Goal: Task Accomplishment & Management: Use online tool/utility

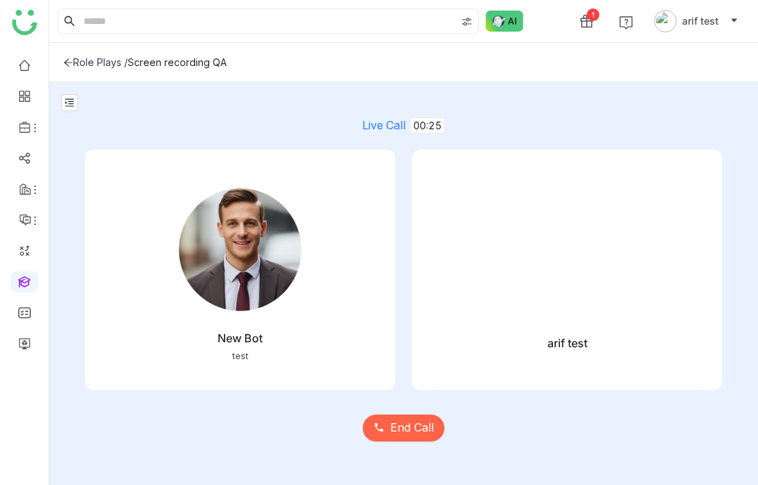
click at [565, 261] on video at bounding box center [567, 257] width 268 height 134
click at [404, 436] on span "End Call" at bounding box center [412, 428] width 44 height 18
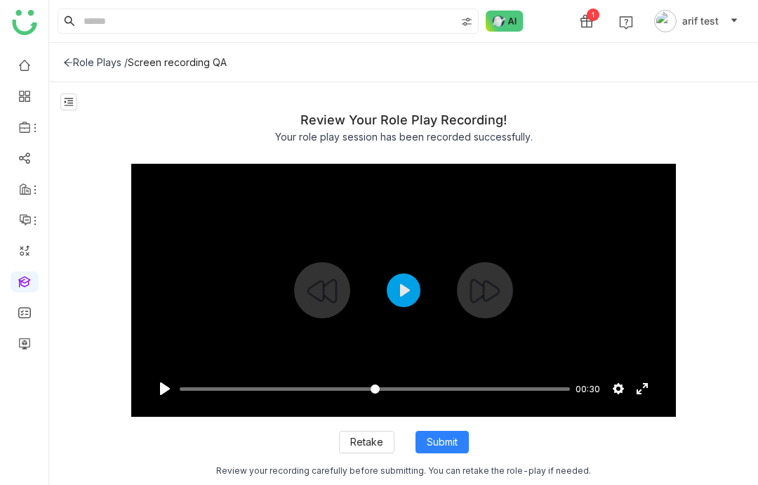
click at [412, 307] on button "Play" at bounding box center [404, 290] width 34 height 34
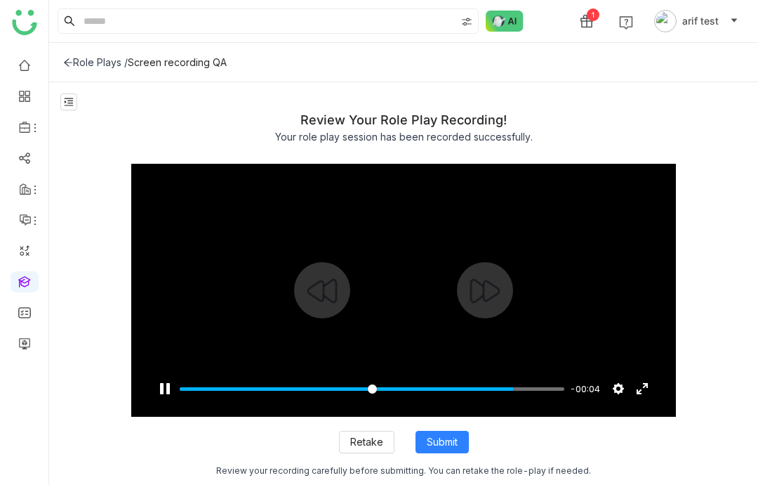
type input "*****"
click at [159, 400] on button "Pause Play" at bounding box center [165, 388] width 22 height 22
click at [70, 59] on icon at bounding box center [68, 63] width 10 height 10
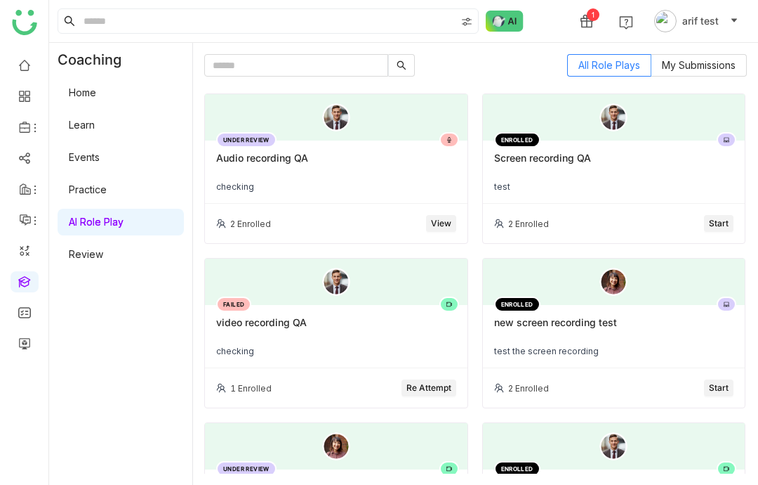
click at [737, 216] on div "2 Enrolled Start" at bounding box center [614, 223] width 263 height 39
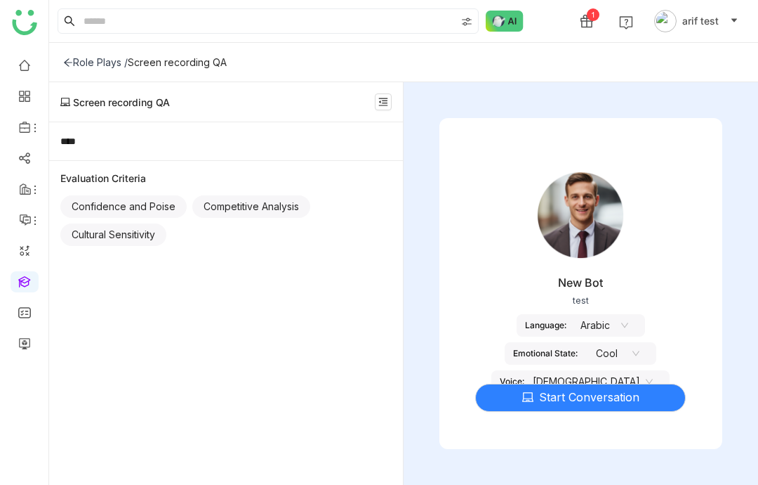
click at [587, 406] on span "Start Conversation" at bounding box center [589, 397] width 100 height 18
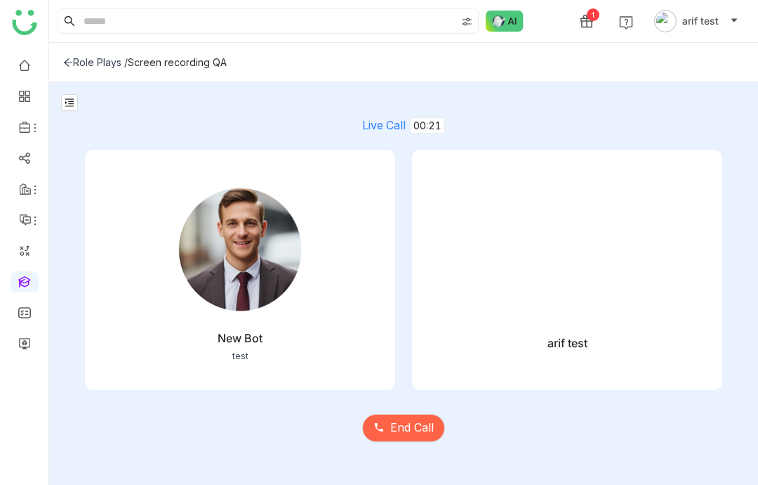
click at [426, 436] on span "End Call" at bounding box center [412, 428] width 44 height 18
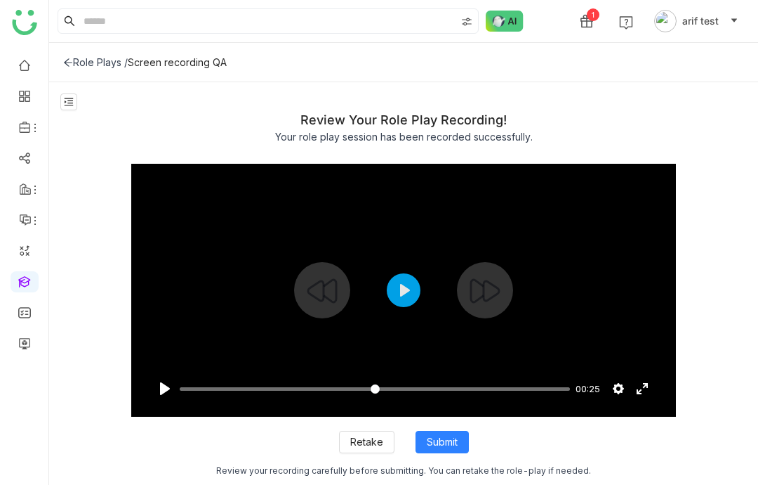
click at [419, 307] on button "Play" at bounding box center [404, 290] width 34 height 34
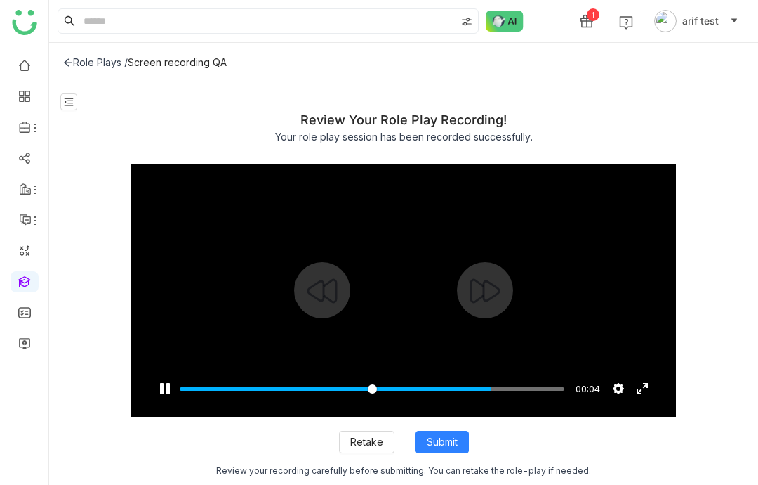
click at [407, 256] on div at bounding box center [403, 290] width 545 height 253
type input "*****"
click at [165, 395] on button "Pause Play" at bounding box center [165, 388] width 22 height 22
click at [371, 445] on span "Retake" at bounding box center [366, 441] width 33 height 15
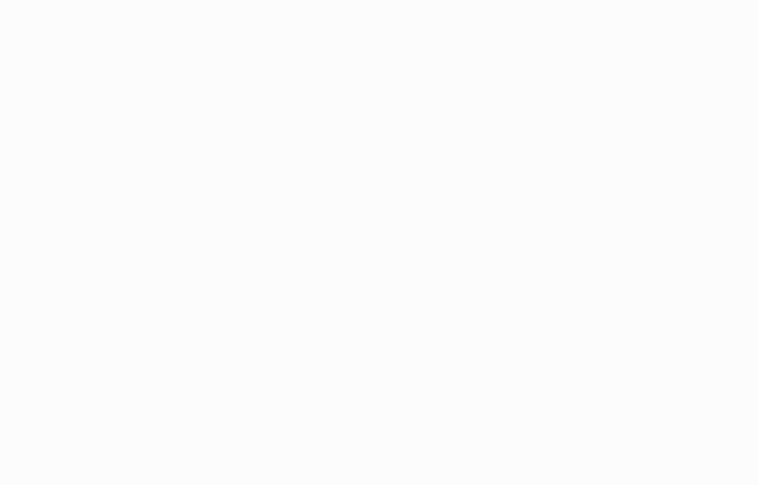
click at [377, 442] on body at bounding box center [379, 242] width 758 height 485
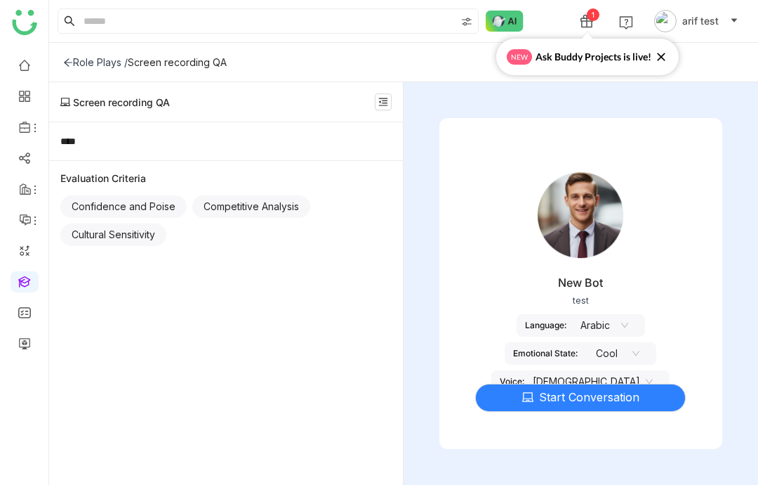
click at [566, 406] on span "Start Conversation" at bounding box center [589, 397] width 100 height 18
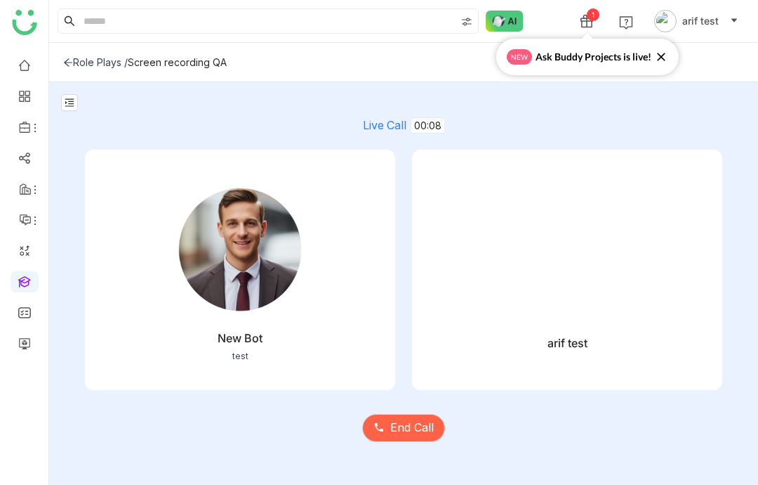
click at [422, 436] on span "End Call" at bounding box center [412, 428] width 44 height 18
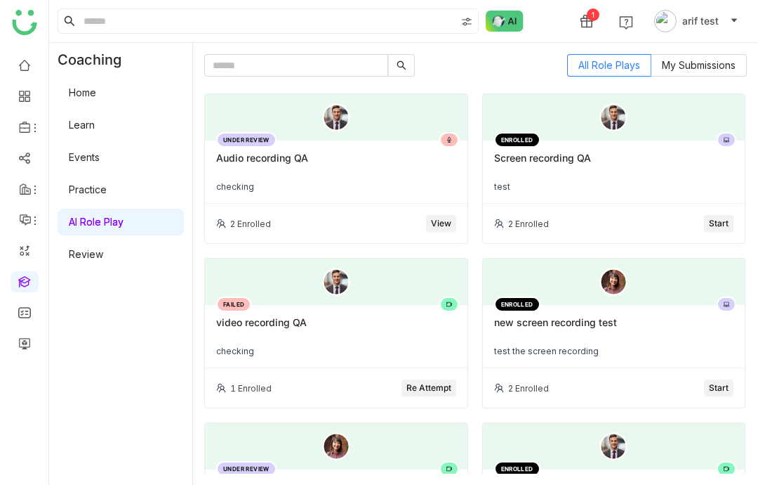
click at [439, 185] on div "checking" at bounding box center [336, 186] width 240 height 11
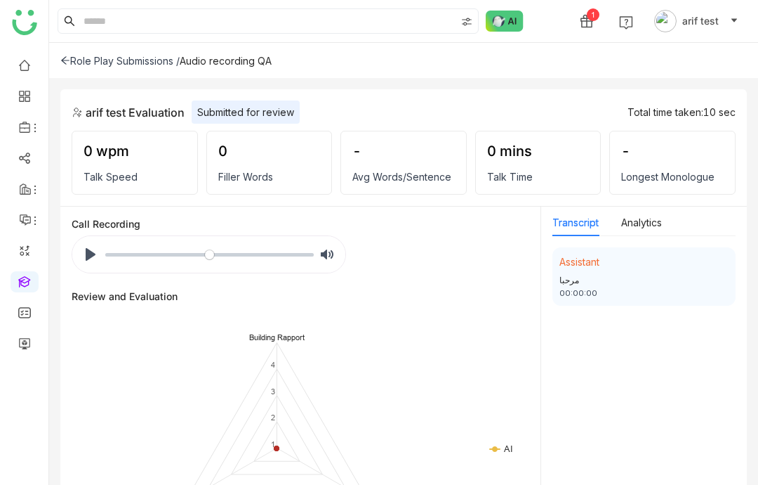
click at [70, 59] on icon at bounding box center [65, 60] width 10 height 10
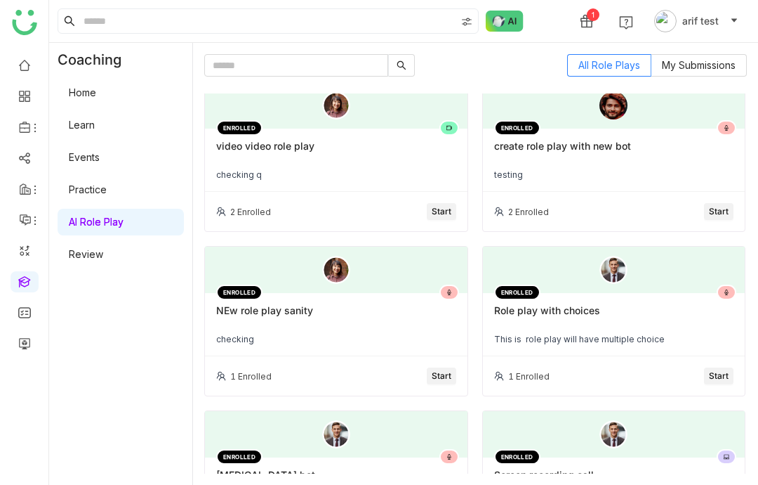
scroll to position [833, 0]
click at [720, 209] on span "Start" at bounding box center [719, 212] width 20 height 13
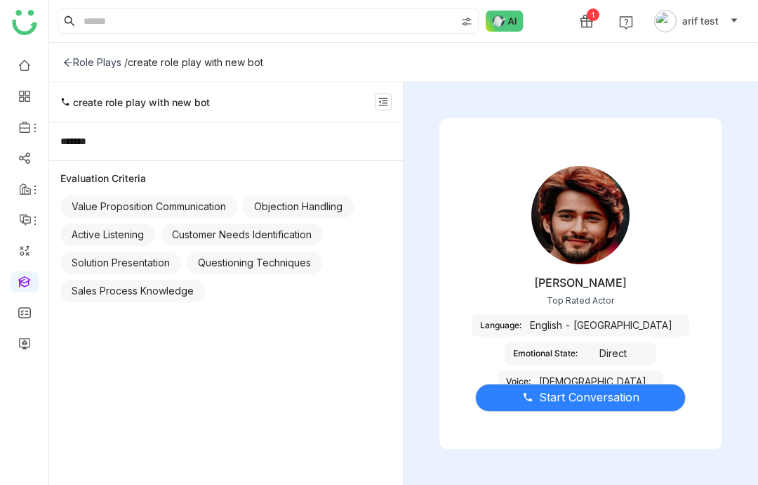
click at [629, 406] on span "Start Conversation" at bounding box center [589, 397] width 100 height 18
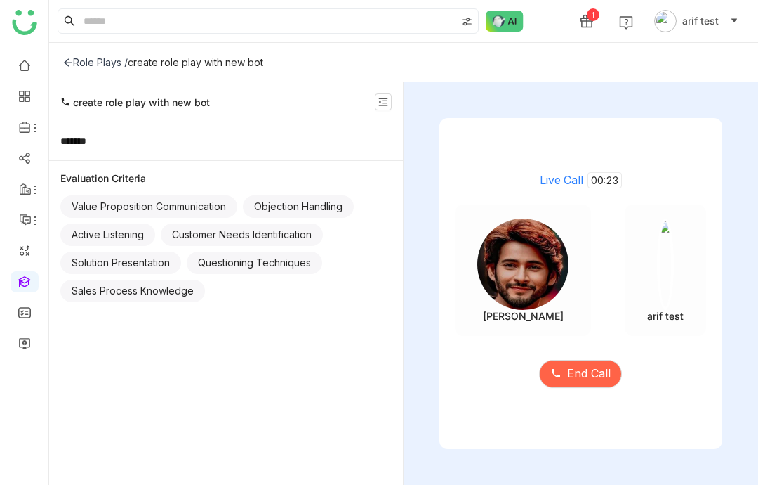
click at [592, 382] on span "End Call" at bounding box center [589, 373] width 44 height 18
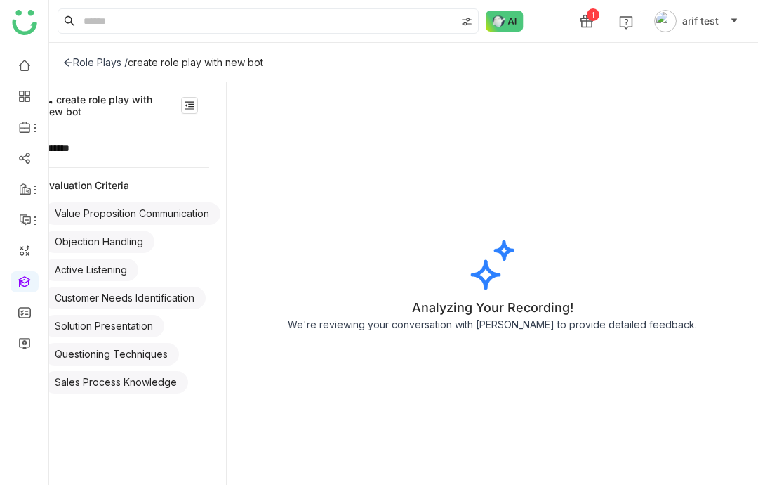
scroll to position [0, 18]
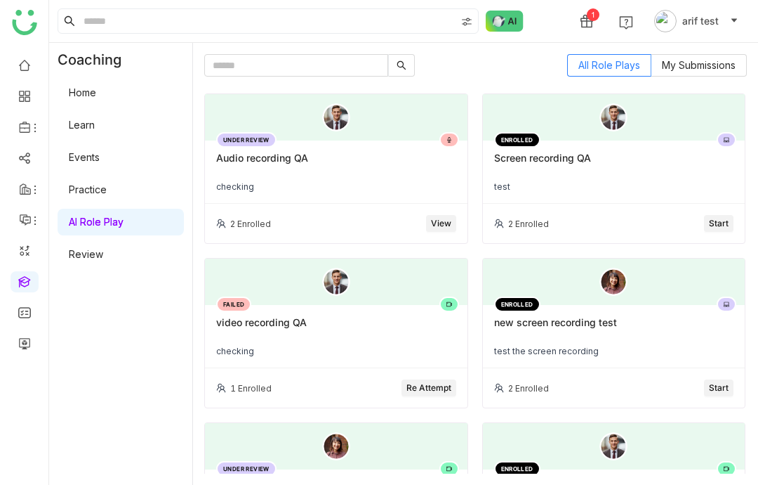
click at [716, 225] on span "Start" at bounding box center [719, 223] width 20 height 13
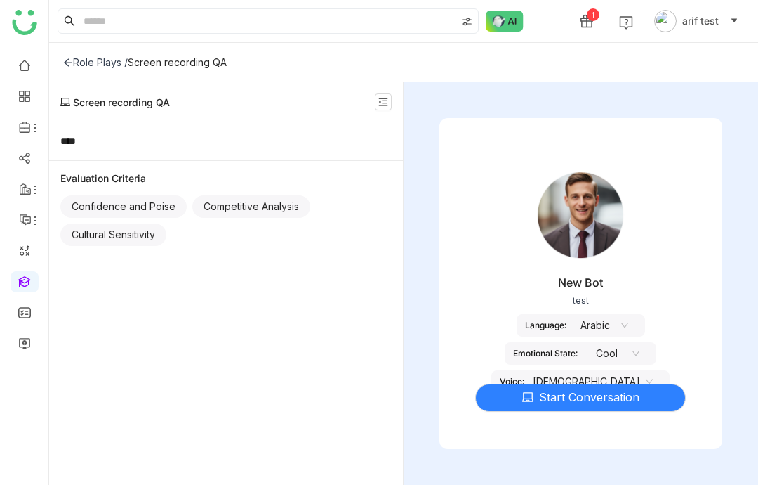
click at [562, 406] on span "Start Conversation" at bounding box center [589, 397] width 100 height 18
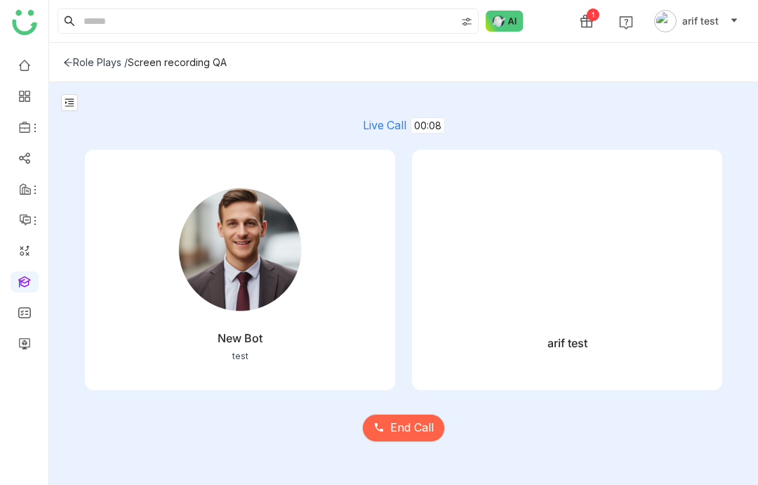
scroll to position [56, 0]
click at [428, 434] on span "End Call" at bounding box center [412, 428] width 44 height 18
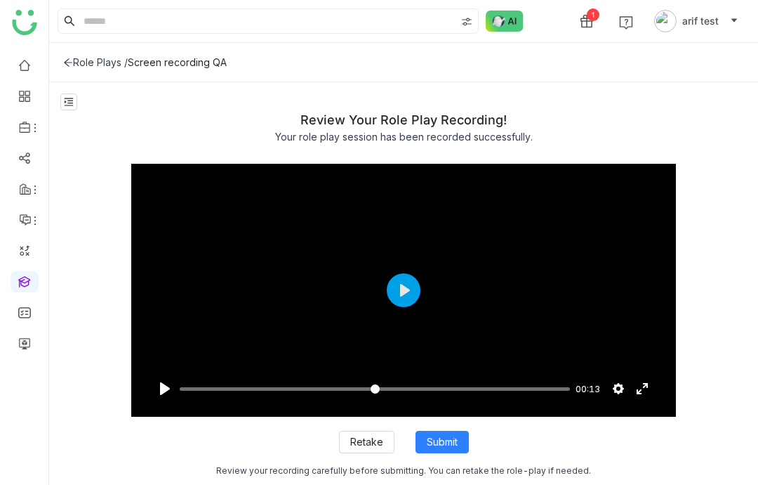
click at [455, 434] on span "Submit" at bounding box center [442, 441] width 31 height 15
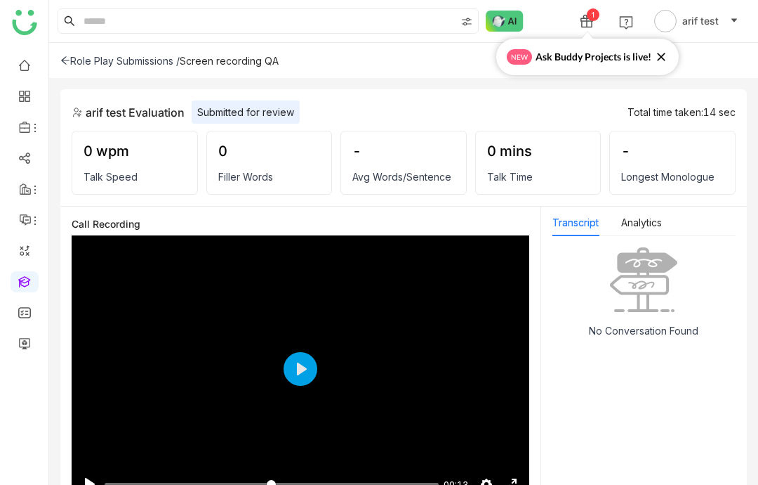
scroll to position [42, 0]
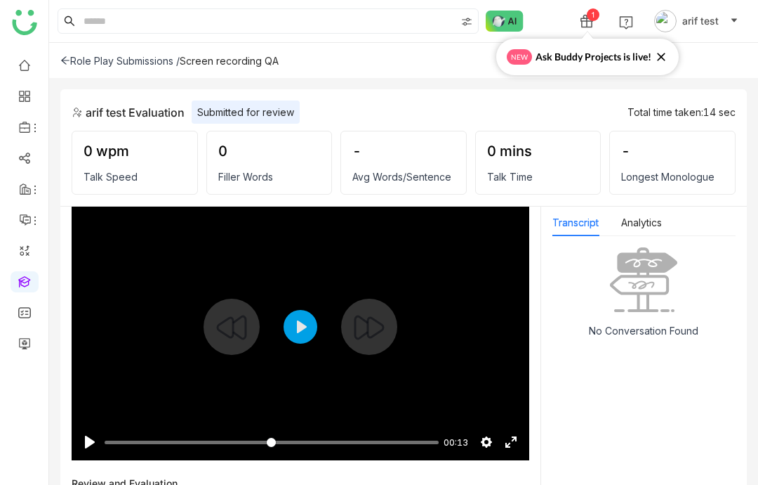
click at [301, 321] on button "Play" at bounding box center [301, 327] width 34 height 34
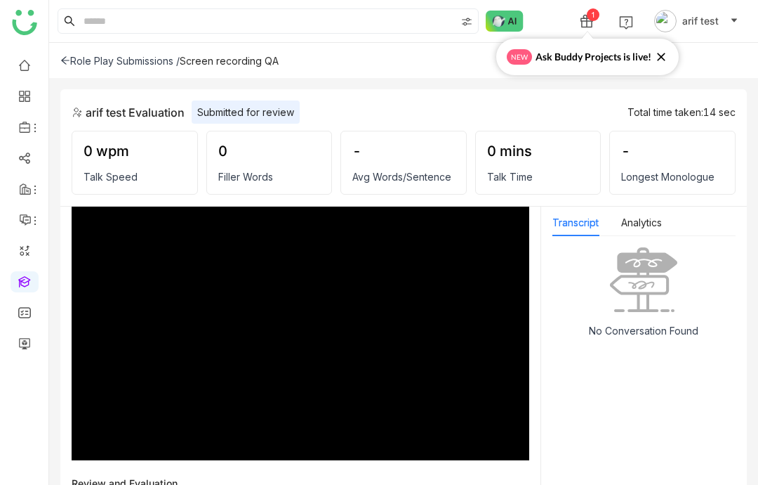
scroll to position [56, 0]
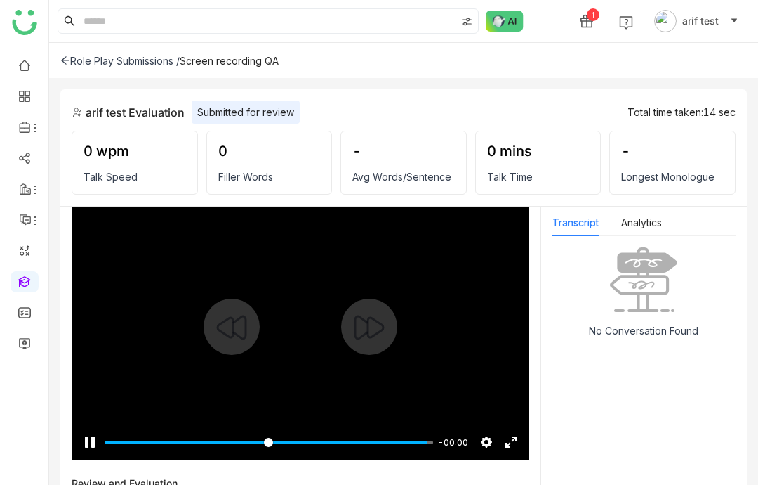
type input "***"
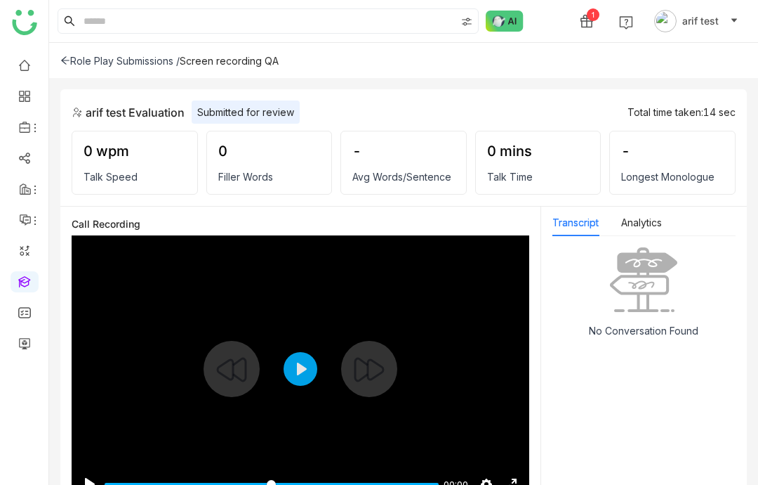
scroll to position [0, 0]
click at [62, 55] on icon at bounding box center [65, 60] width 10 height 10
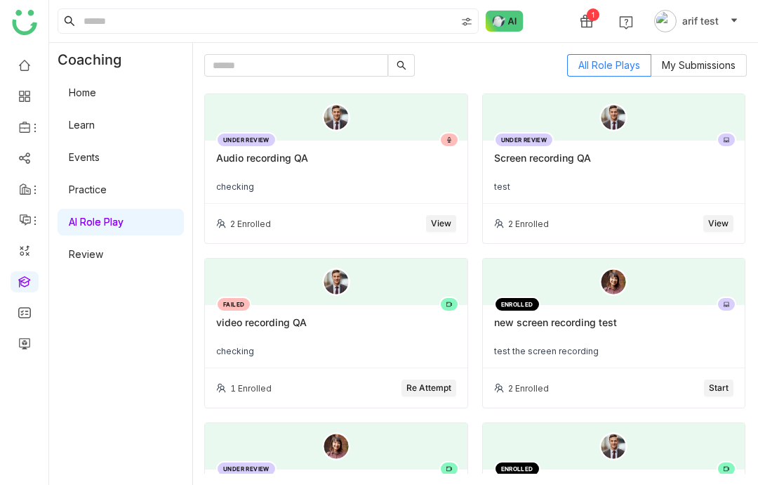
click at [442, 379] on button "Re Attempt" at bounding box center [429, 387] width 55 height 17
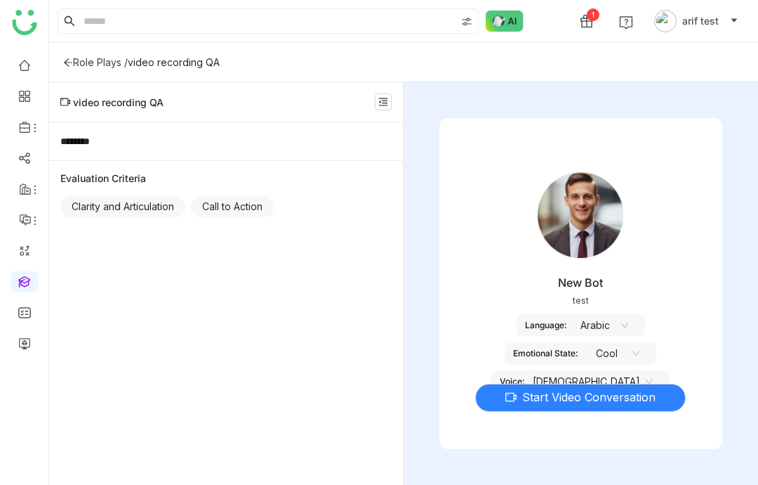
click at [592, 388] on span "Start Video Conversation" at bounding box center [588, 397] width 133 height 18
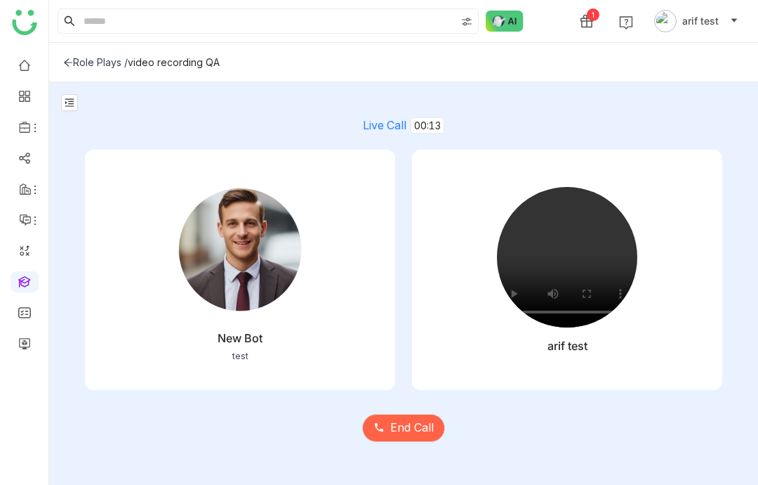
click at [423, 426] on span "End Call" at bounding box center [412, 428] width 44 height 18
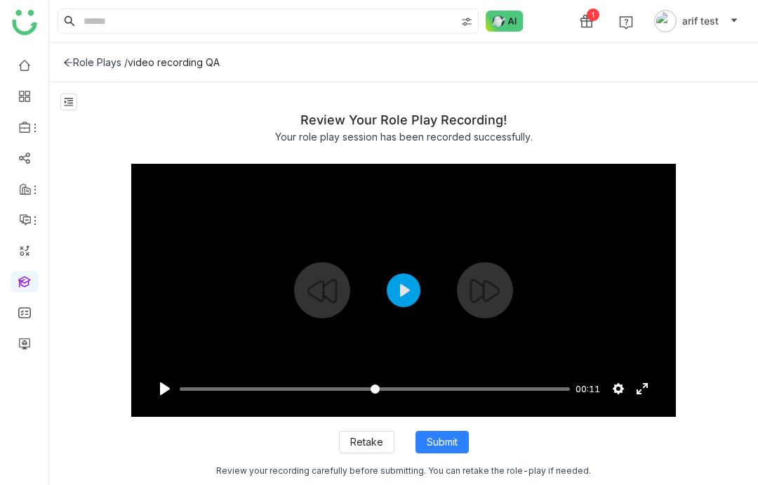
click at [407, 273] on button "Play" at bounding box center [404, 290] width 34 height 34
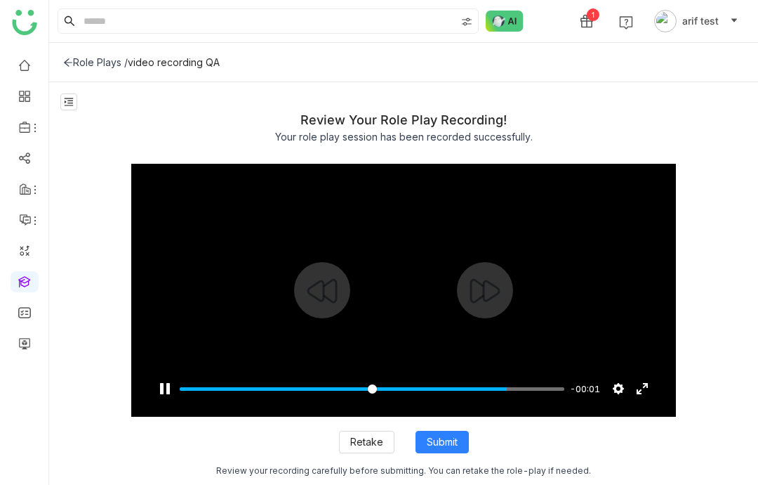
click at [535, 369] on div "Pause Play % buffered 00:00 -00:01 Settings Captions Disabled Quality undefined…" at bounding box center [403, 388] width 545 height 56
click at [360, 374] on div "Pause Play % buffered 00:00 00:00 Settings Captions Disabled Quality undefined …" at bounding box center [403, 388] width 545 height 56
click at [413, 273] on button "Play" at bounding box center [404, 290] width 34 height 34
click at [399, 275] on button "Play" at bounding box center [404, 290] width 34 height 34
click at [409, 263] on div at bounding box center [403, 290] width 545 height 253
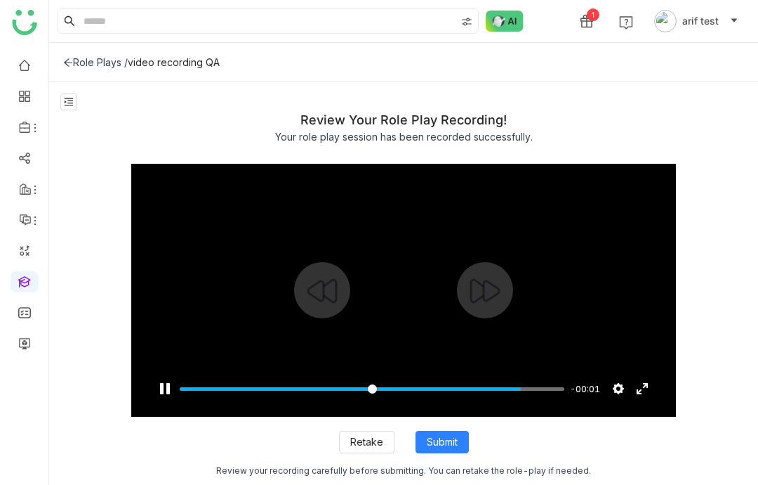
click at [450, 434] on span "Submit" at bounding box center [442, 441] width 31 height 15
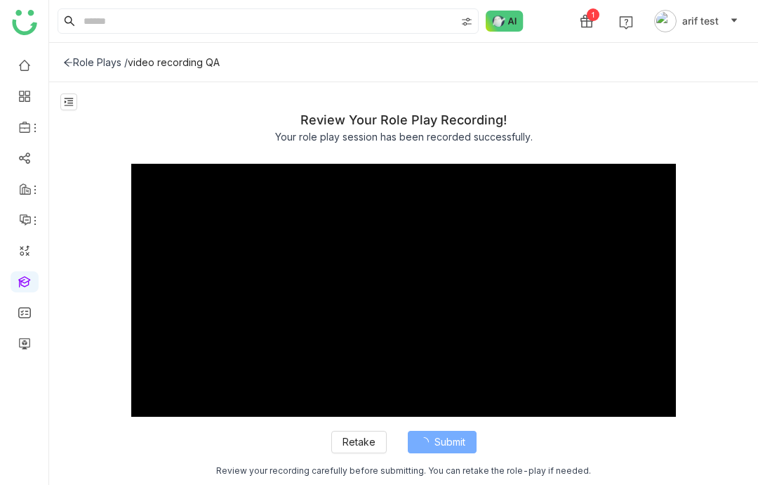
type input "***"
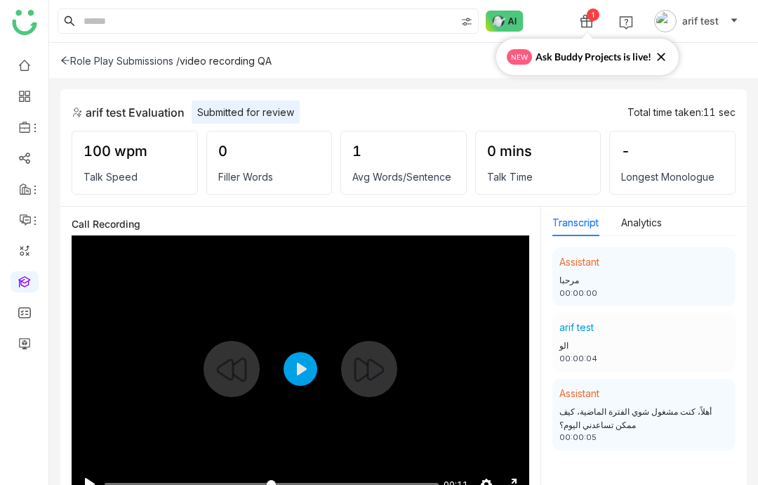
click at [294, 381] on button "Play" at bounding box center [301, 369] width 34 height 34
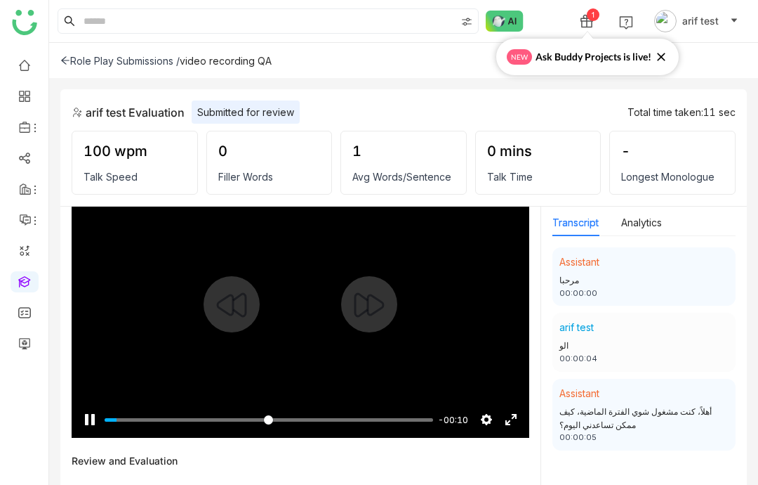
scroll to position [84, 0]
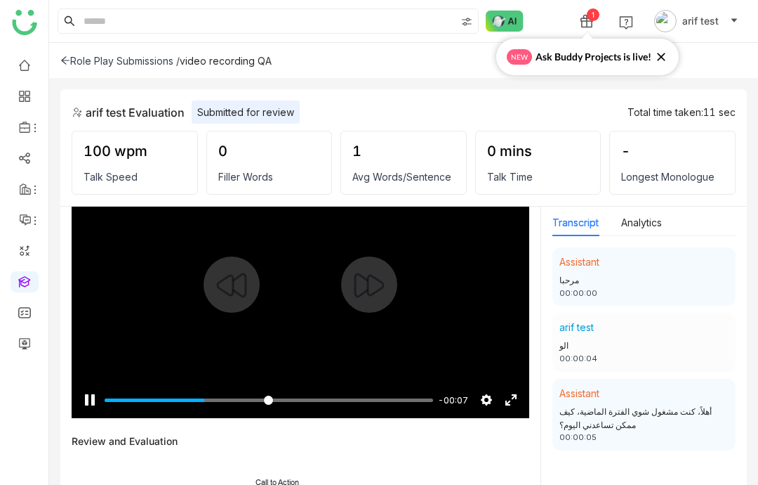
type input "*****"
